Goal: Task Accomplishment & Management: Use online tool/utility

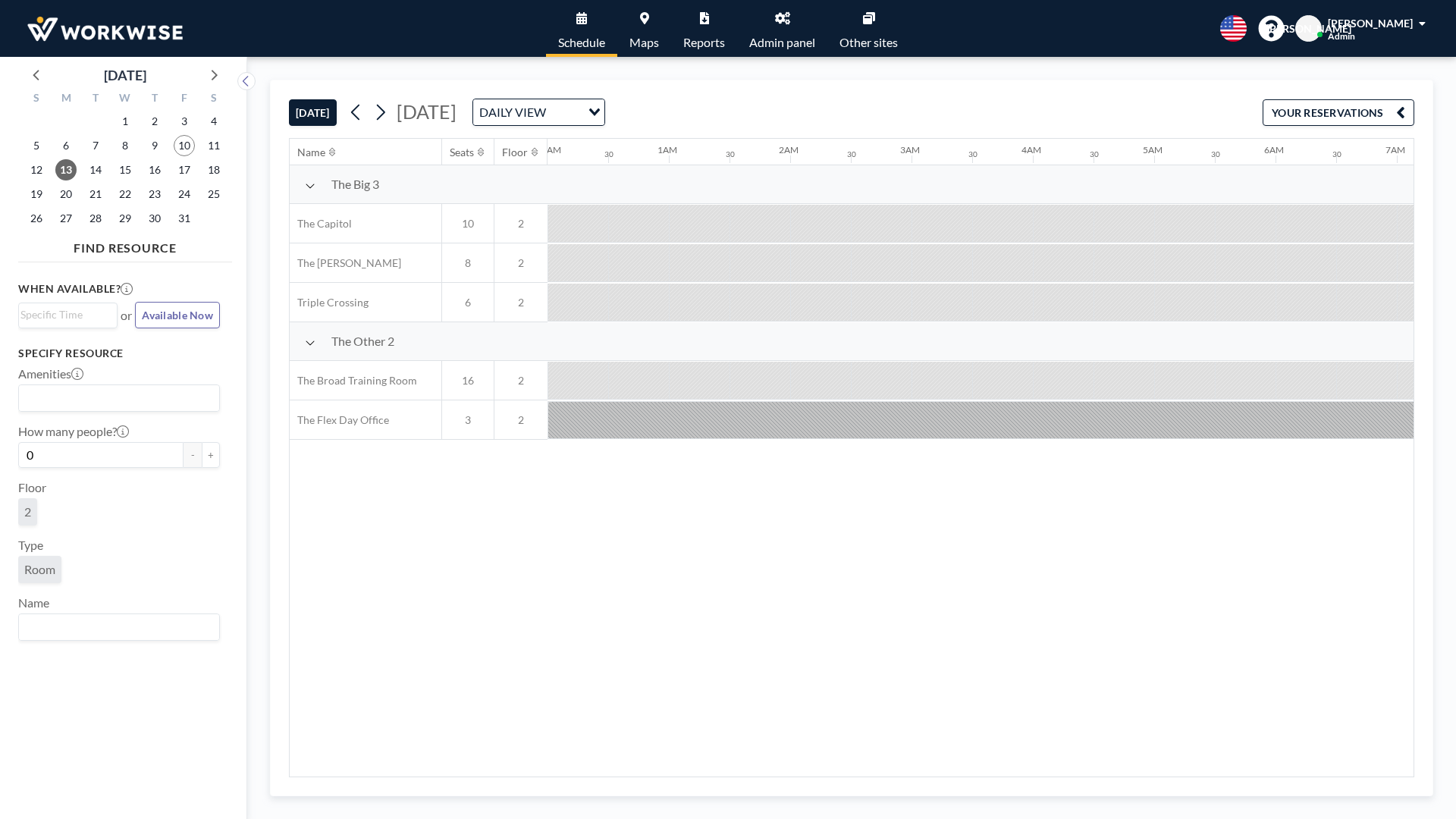
scroll to position [0, 1396]
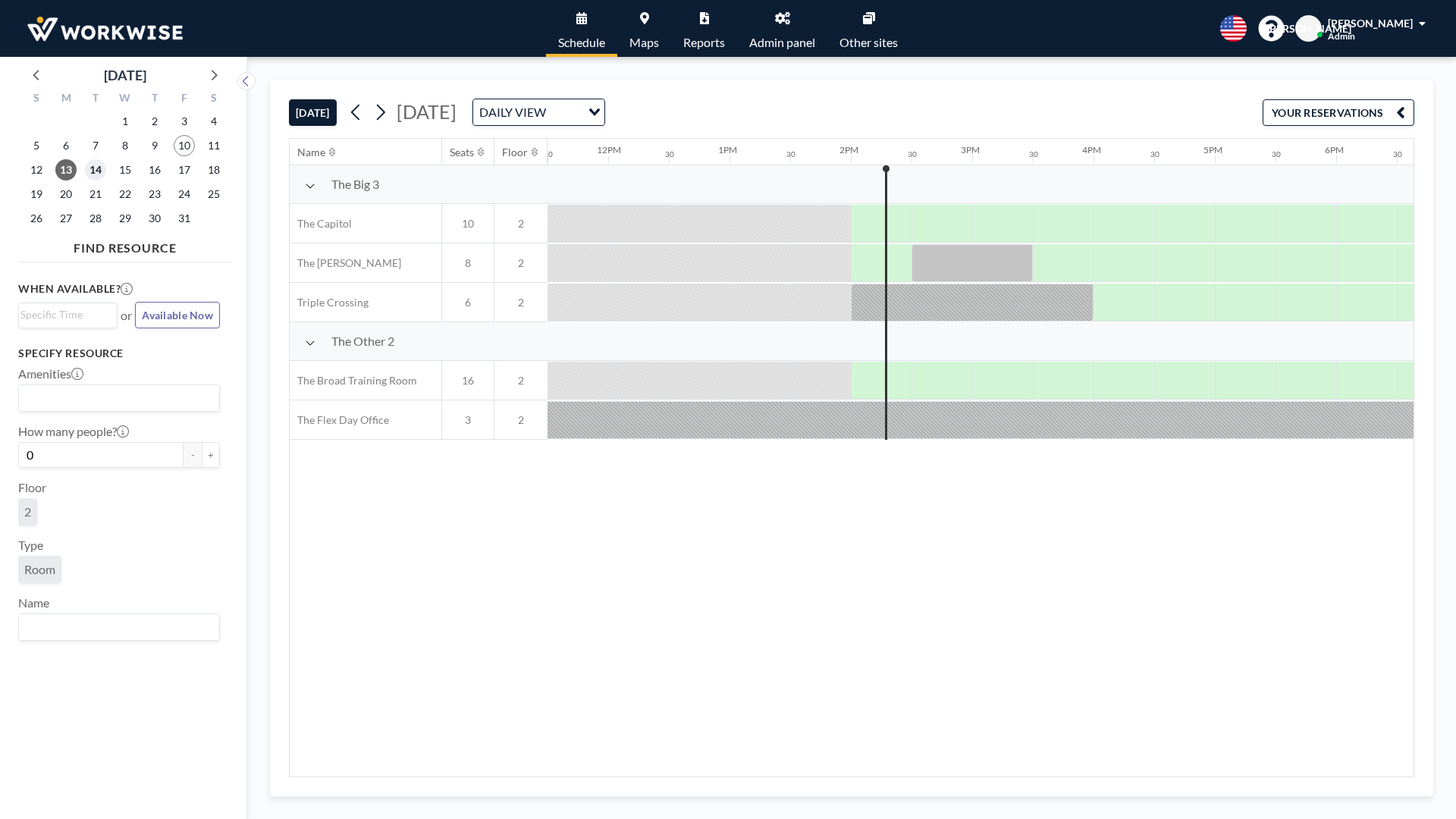
click at [94, 175] on span "14" at bounding box center [95, 169] width 21 height 21
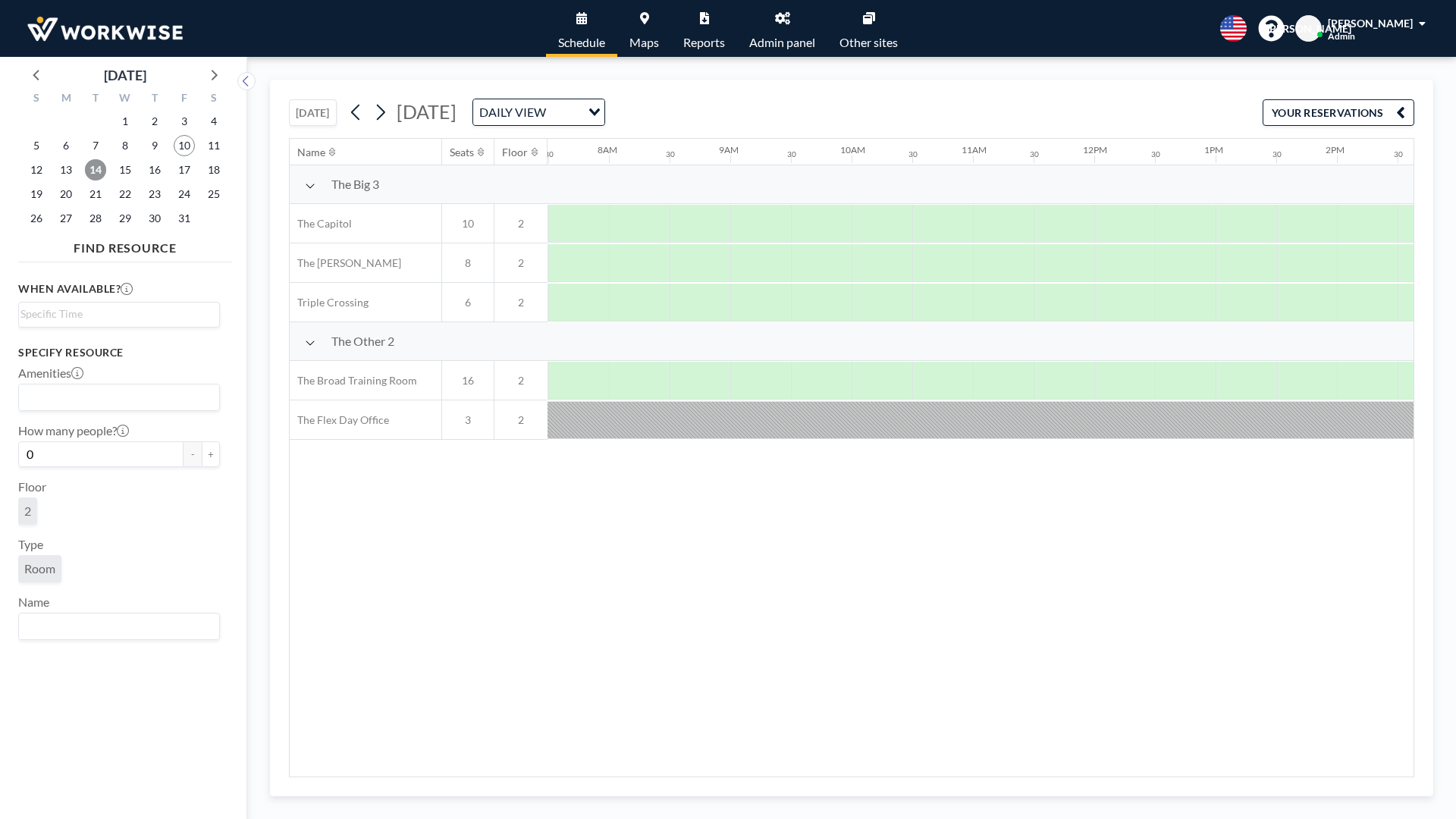
scroll to position [0, 910]
click at [71, 164] on span "13" at bounding box center [65, 169] width 21 height 21
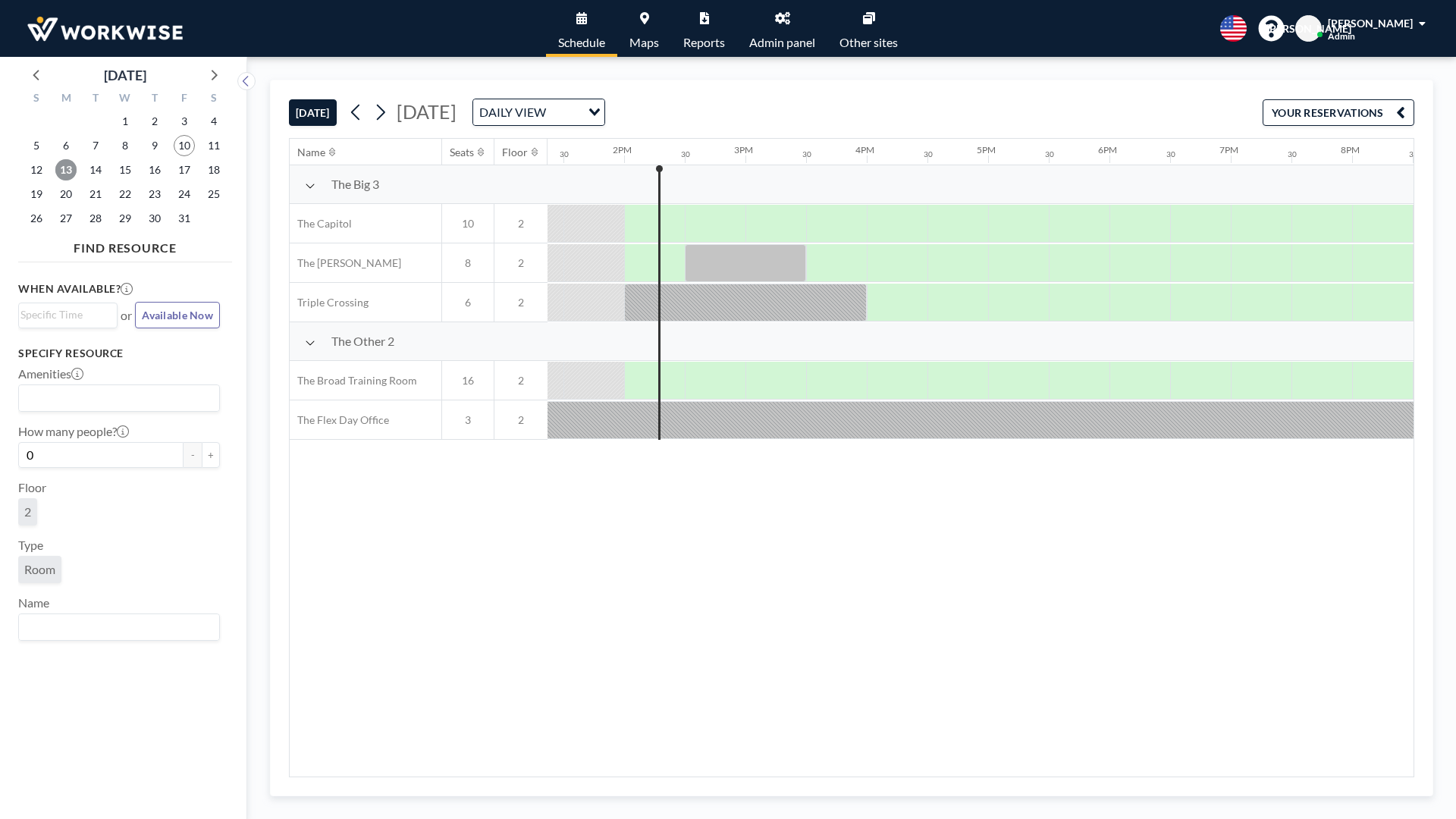
scroll to position [0, 1638]
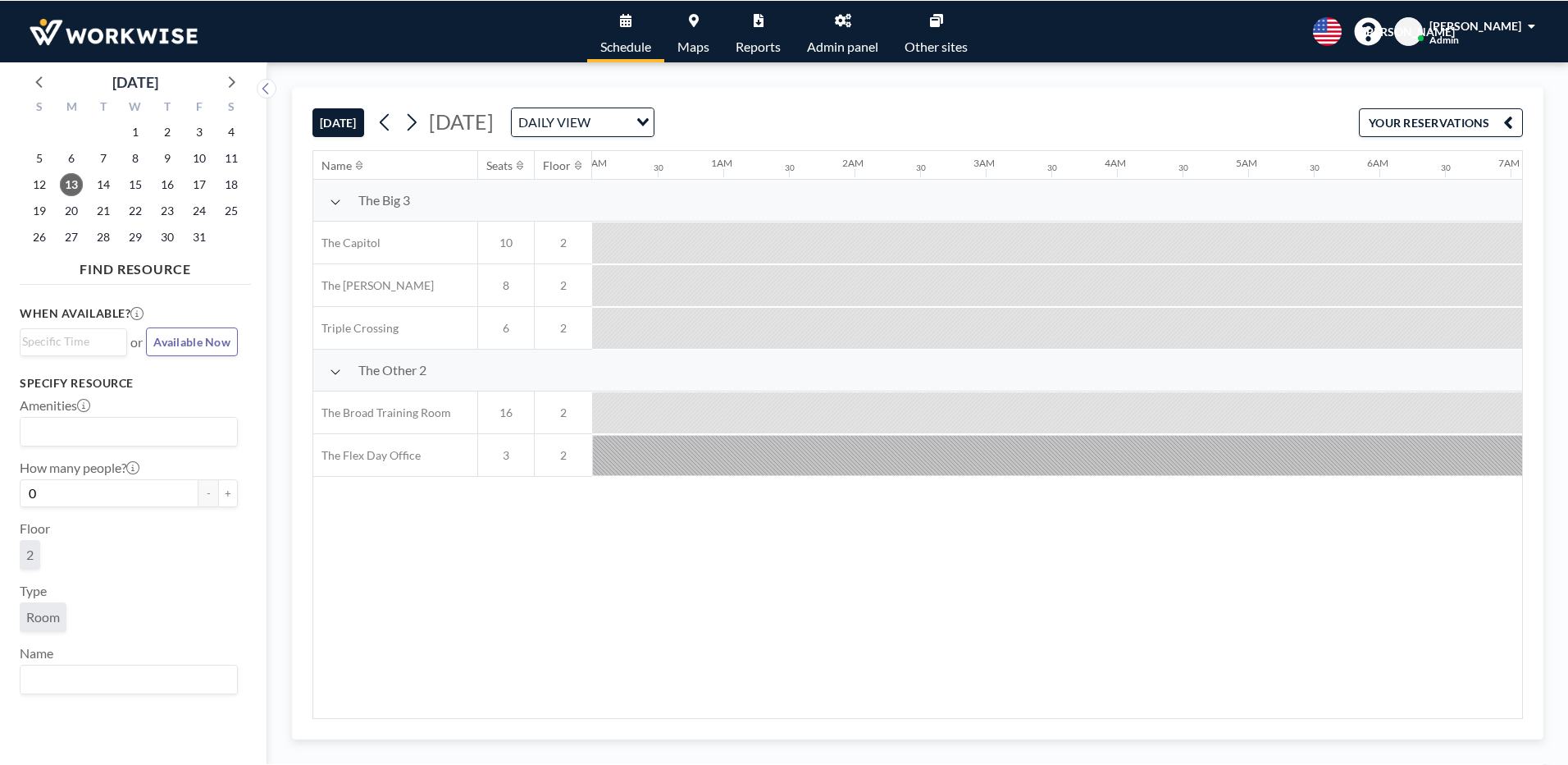
scroll to position [0, 1837]
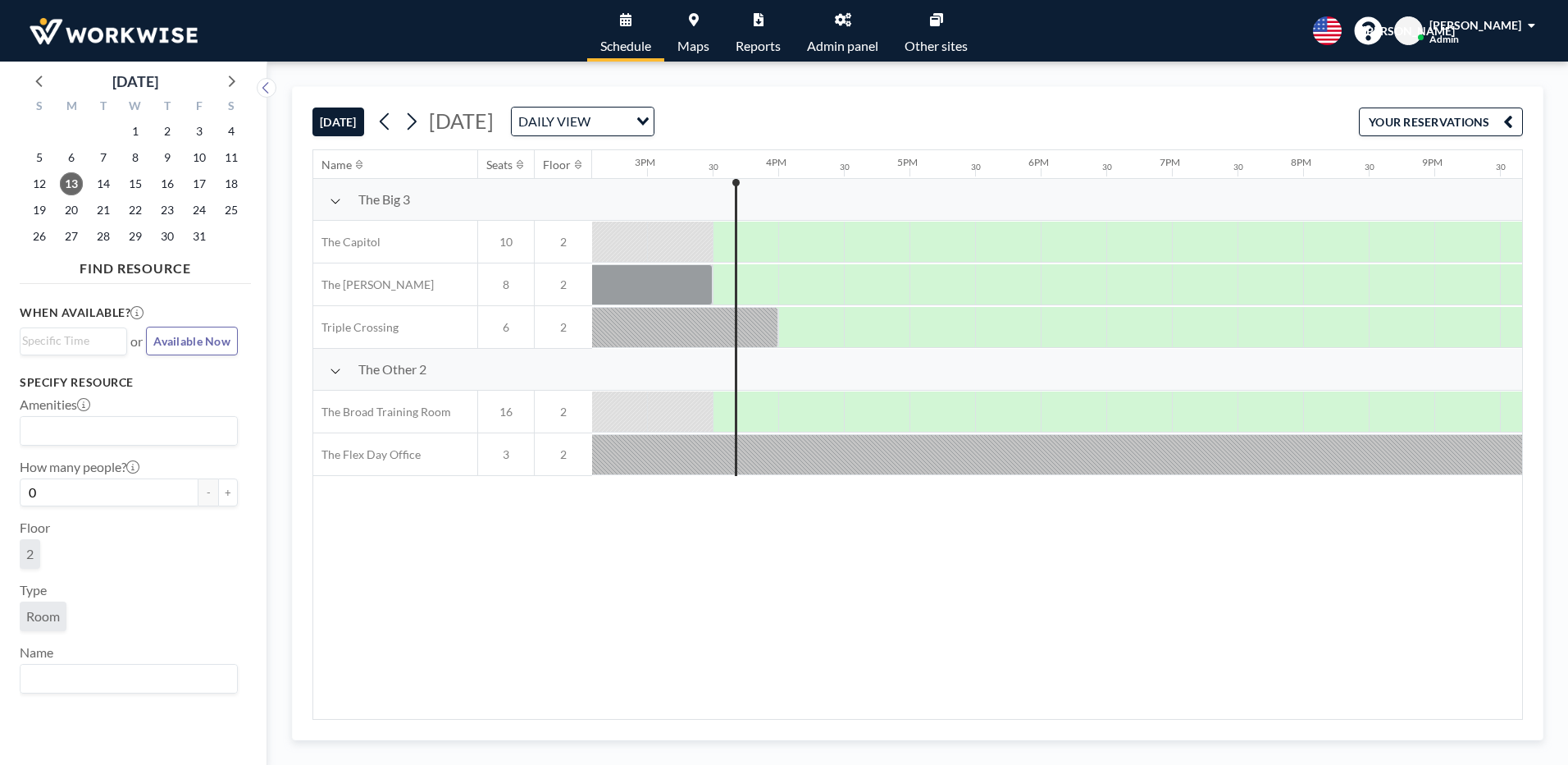
scroll to position [0, 1969]
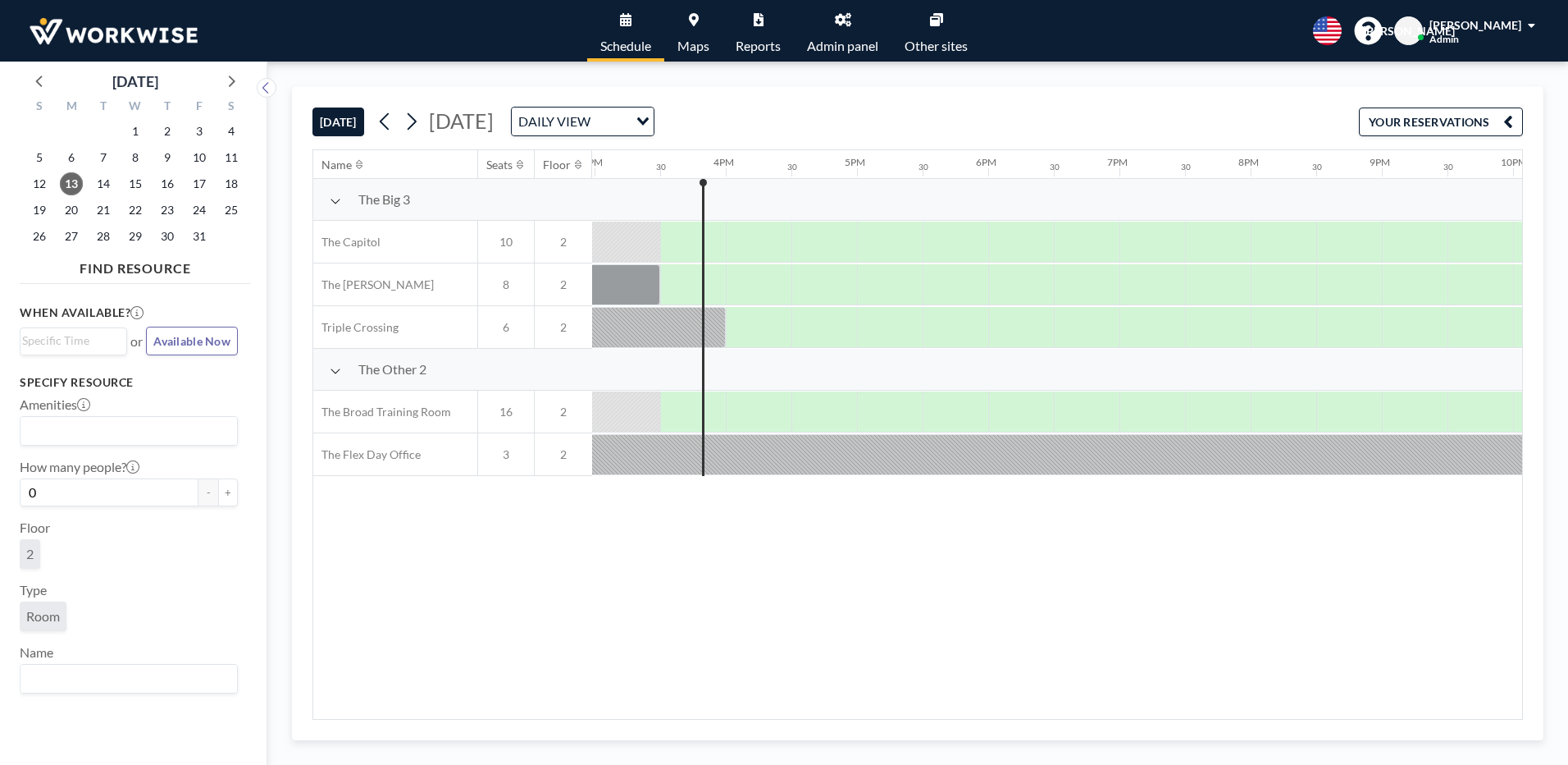
scroll to position [0, 1969]
